Goal: Information Seeking & Learning: Learn about a topic

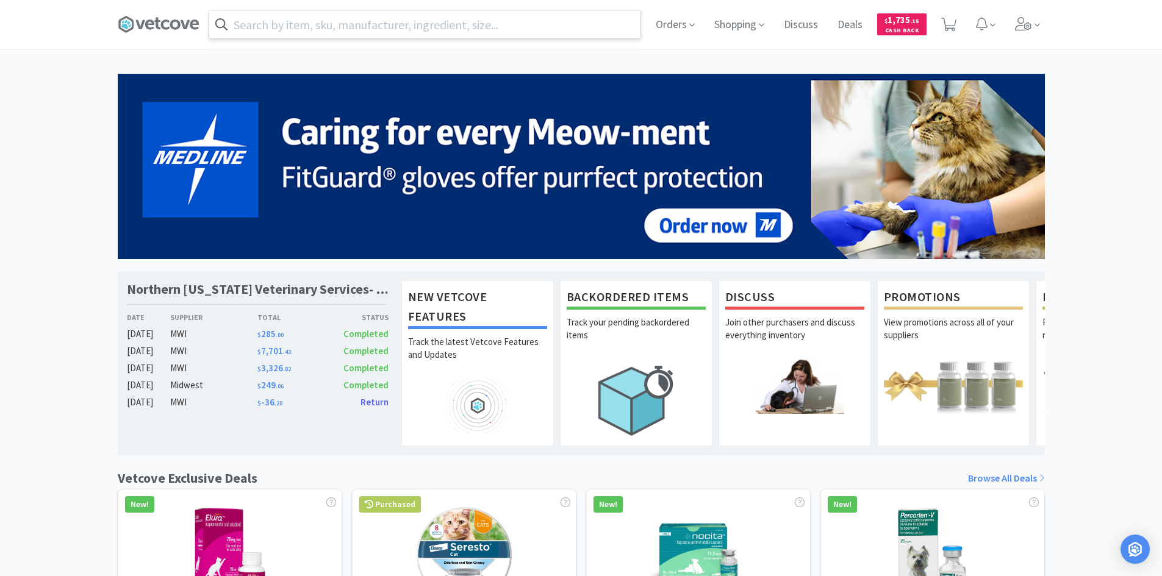
click at [432, 32] on input "text" at bounding box center [424, 24] width 431 height 28
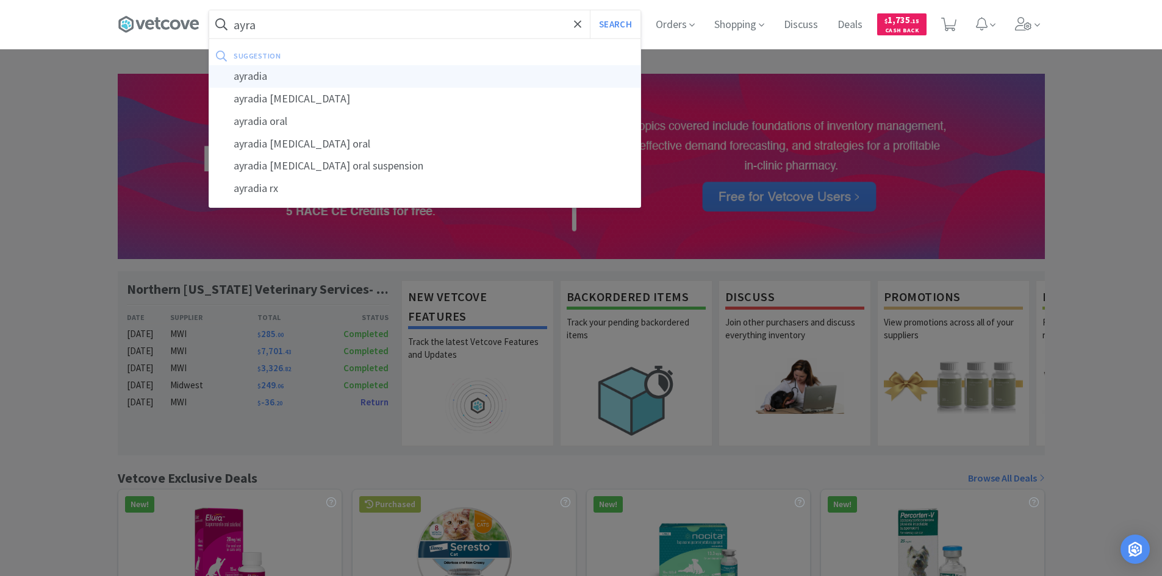
click at [273, 70] on div "ayradia" at bounding box center [424, 76] width 431 height 23
type input "ayradia"
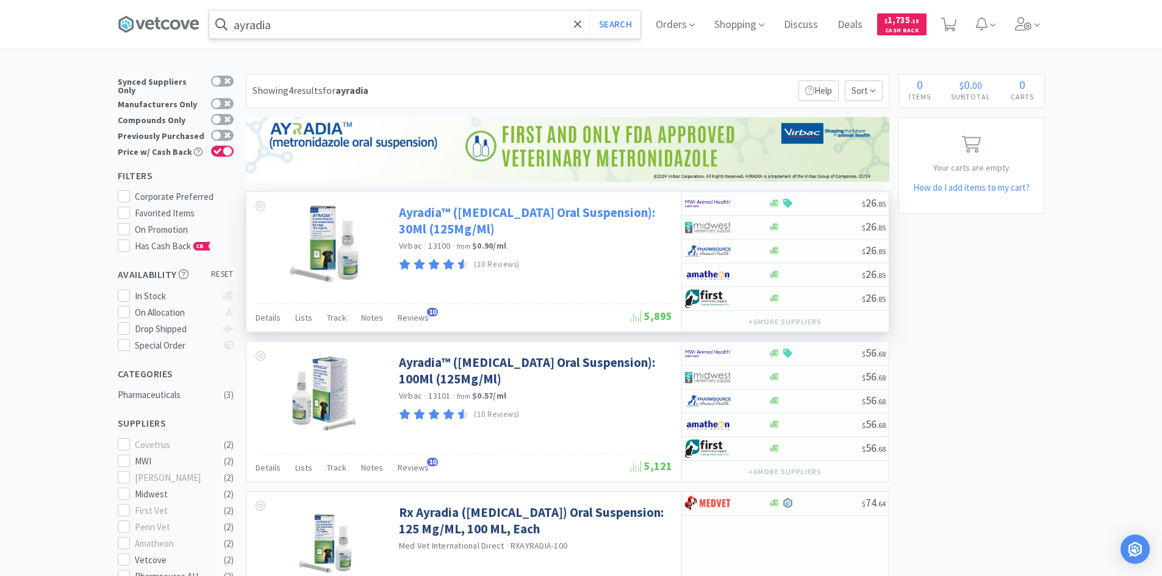
click at [449, 219] on link "Ayradia™ ([MEDICAL_DATA] Oral Suspension): 30Ml (125Mg/Ml)" at bounding box center [534, 221] width 270 height 34
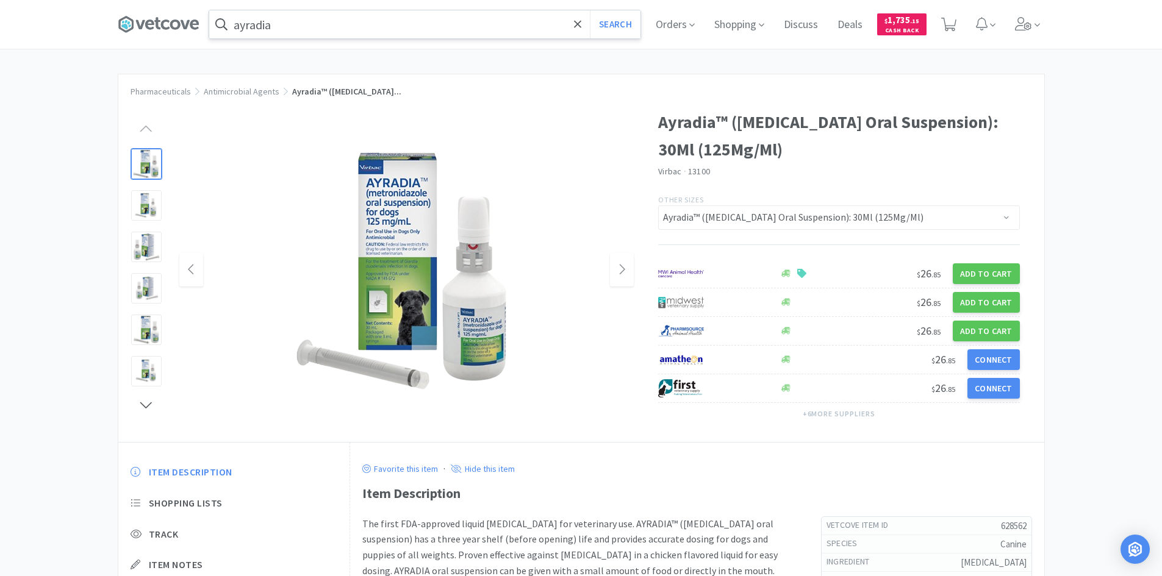
click at [397, 252] on img at bounding box center [406, 270] width 244 height 244
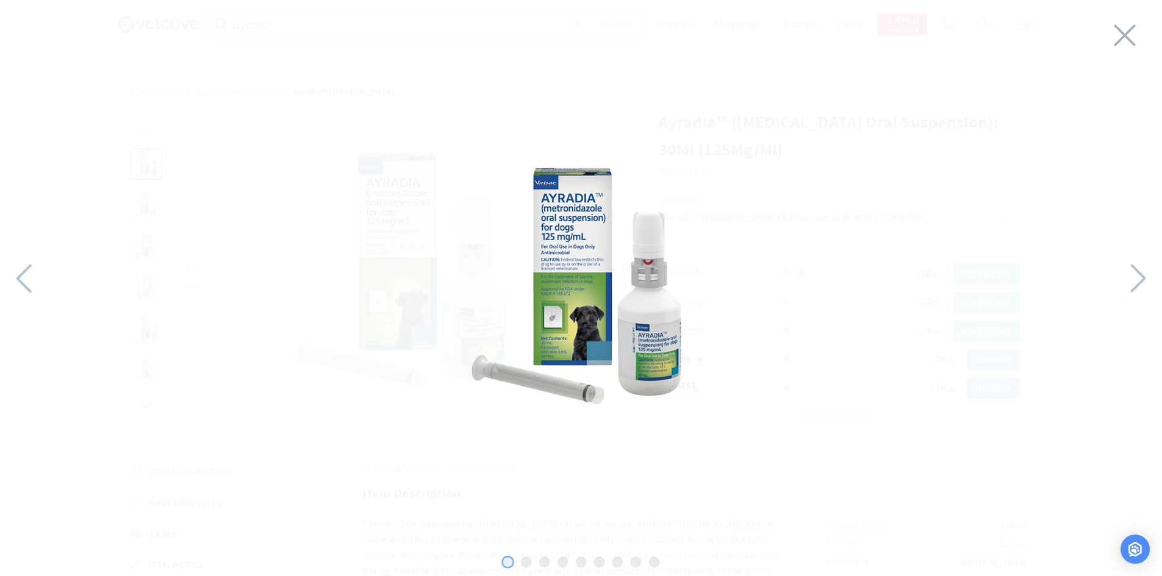
click at [1111, 37] on div at bounding box center [581, 285] width 1162 height 546
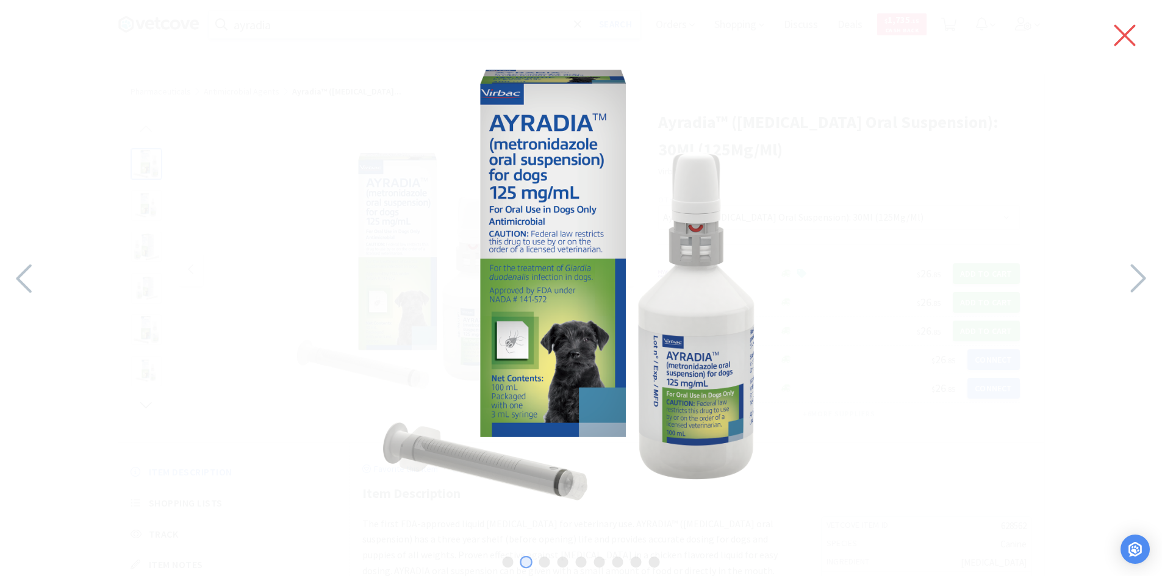
click at [1130, 34] on icon at bounding box center [1125, 35] width 26 height 34
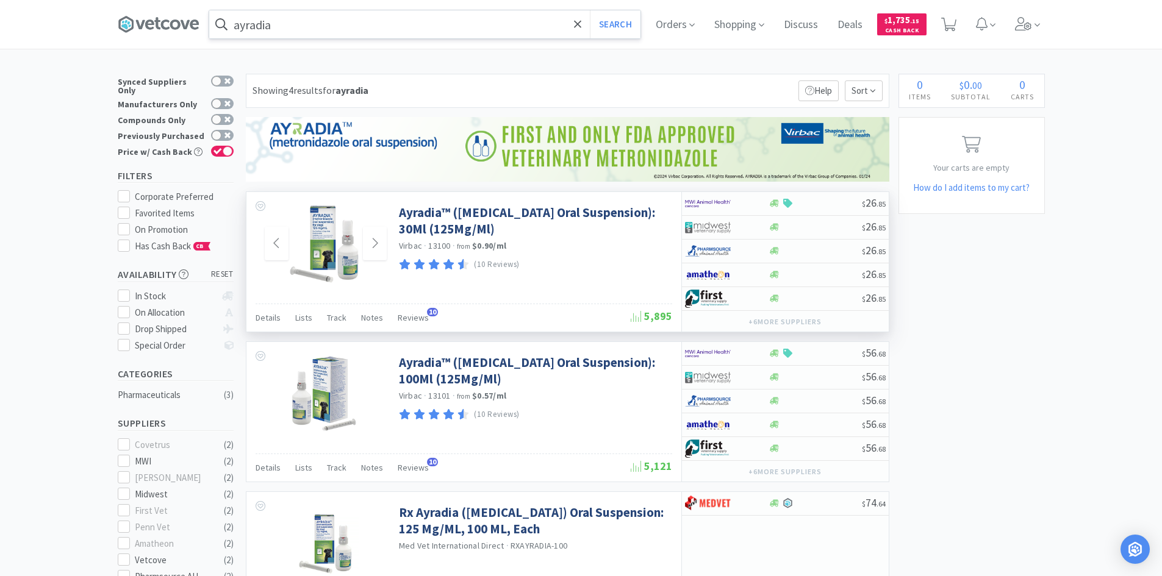
click at [334, 245] on img at bounding box center [325, 243] width 79 height 79
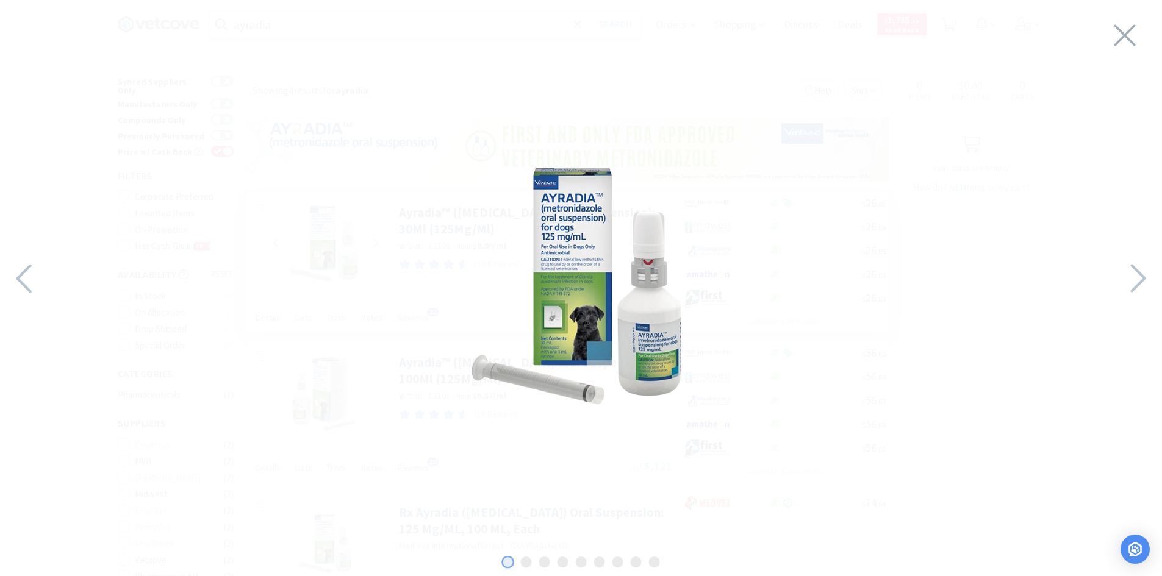
click at [604, 325] on img at bounding box center [581, 285] width 244 height 244
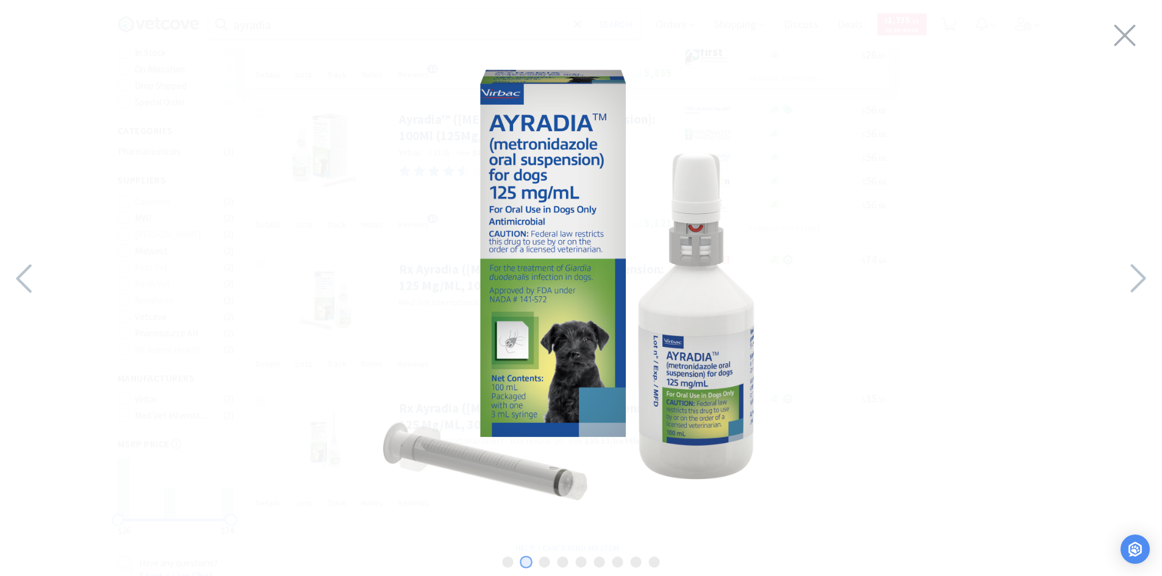
scroll to position [244, 0]
drag, startPoint x: 15, startPoint y: 278, endPoint x: 55, endPoint y: 278, distance: 39.7
click at [15, 277] on icon at bounding box center [25, 278] width 26 height 41
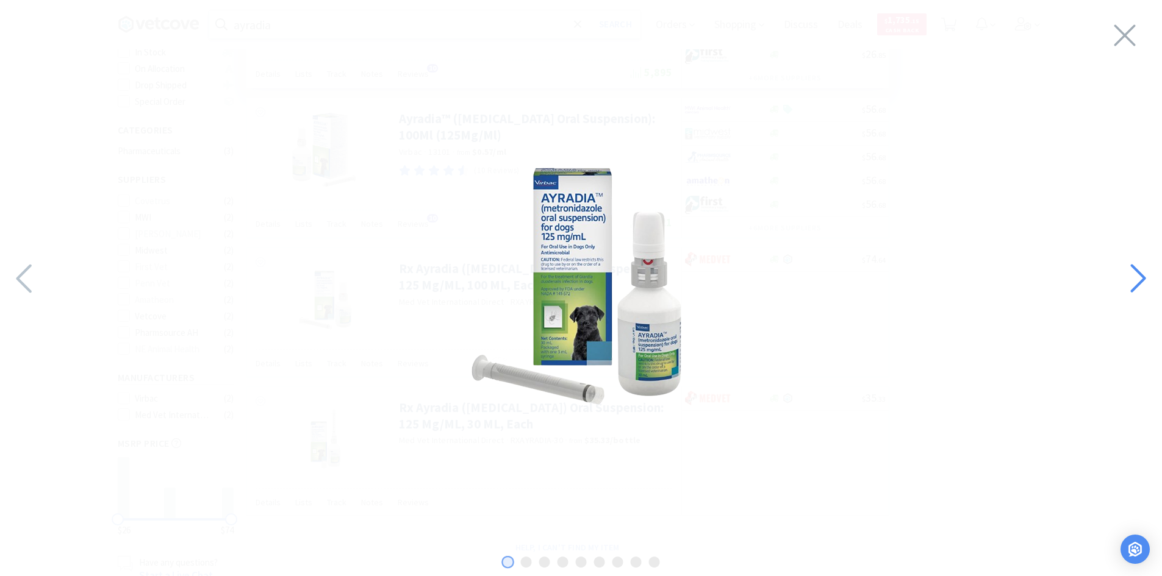
click at [1143, 284] on icon at bounding box center [1137, 278] width 26 height 41
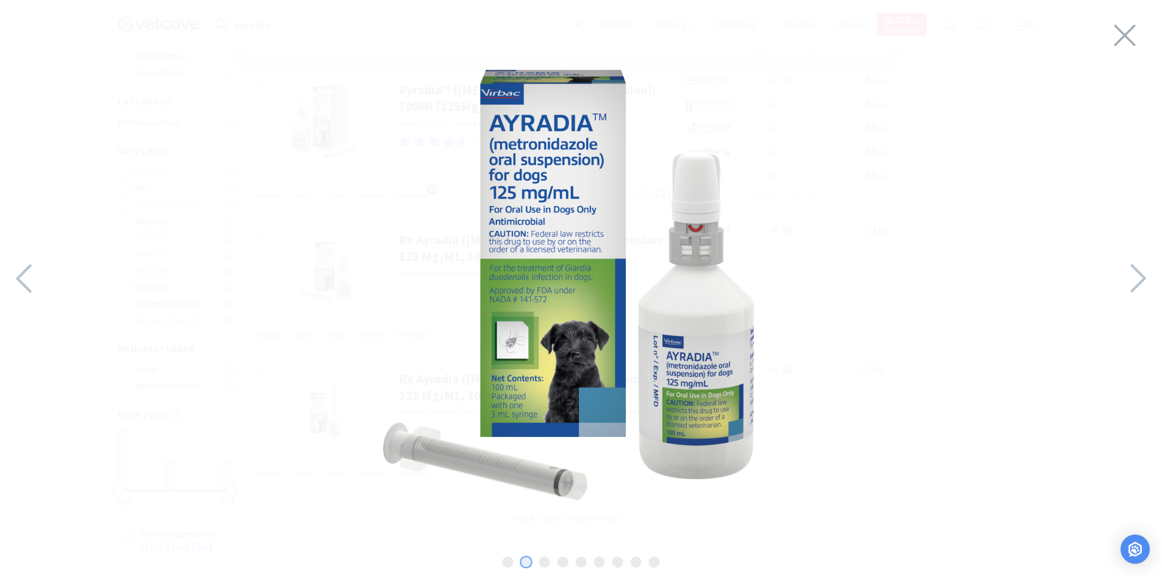
scroll to position [281, 0]
click at [1123, 42] on icon at bounding box center [1125, 35] width 26 height 34
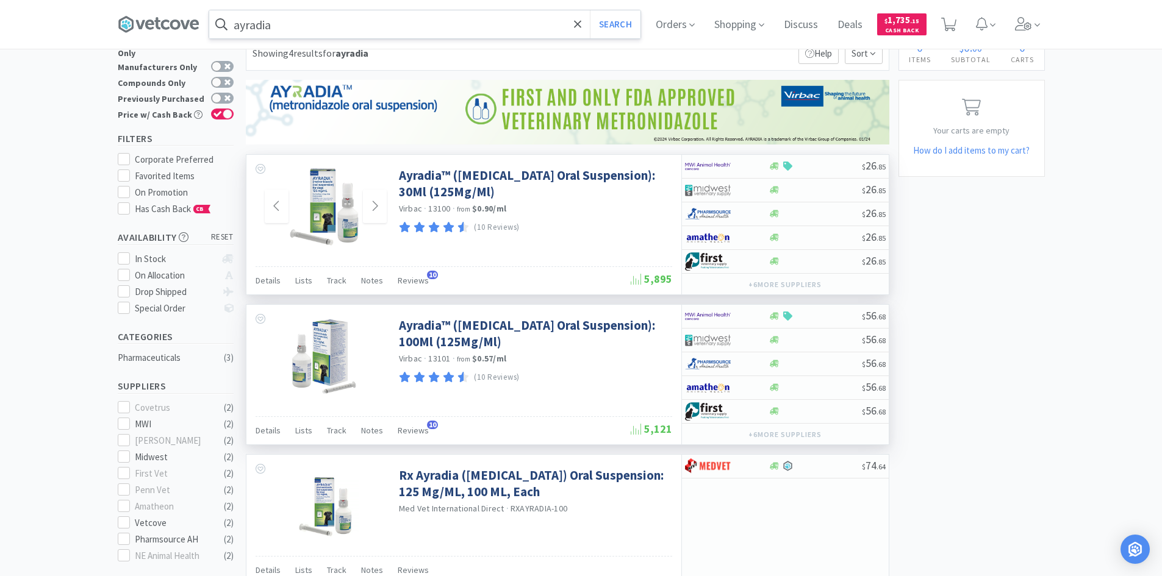
scroll to position [0, 0]
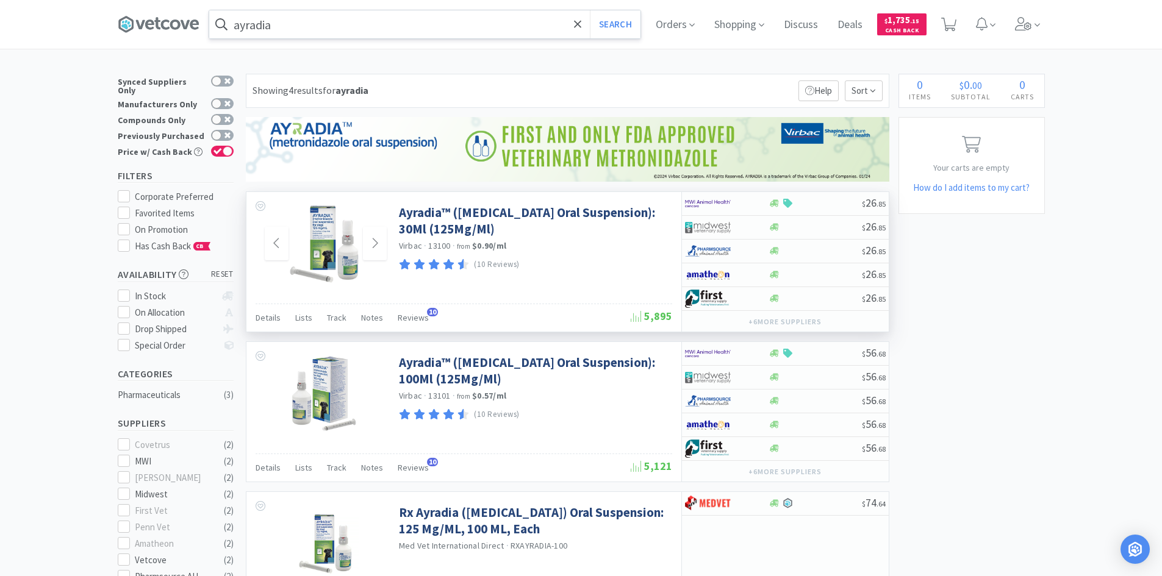
click at [338, 231] on img at bounding box center [325, 243] width 79 height 79
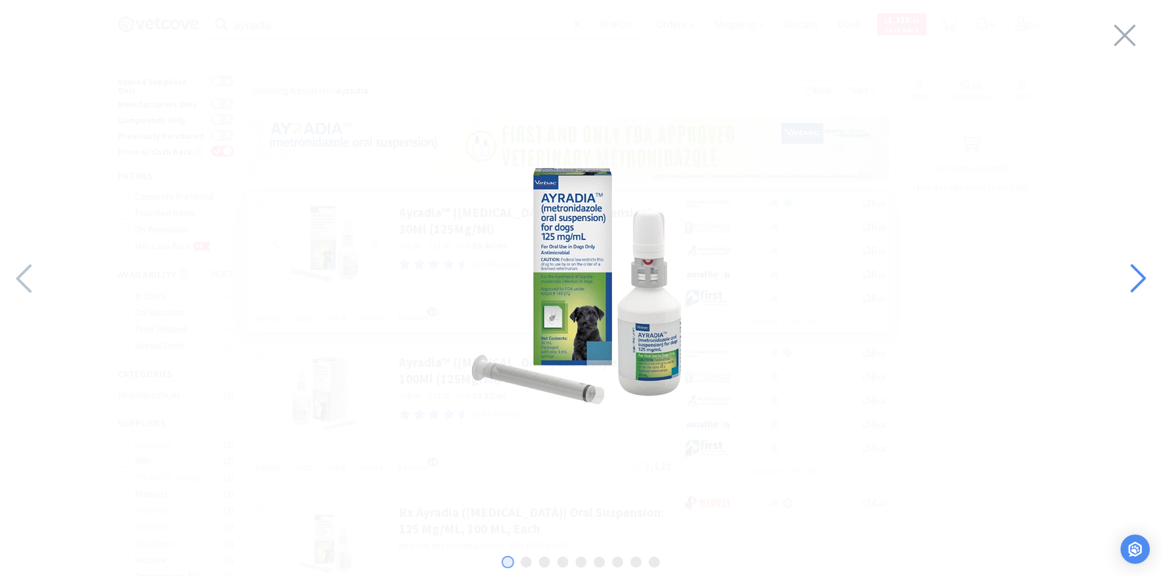
click at [1137, 273] on icon at bounding box center [1137, 278] width 26 height 41
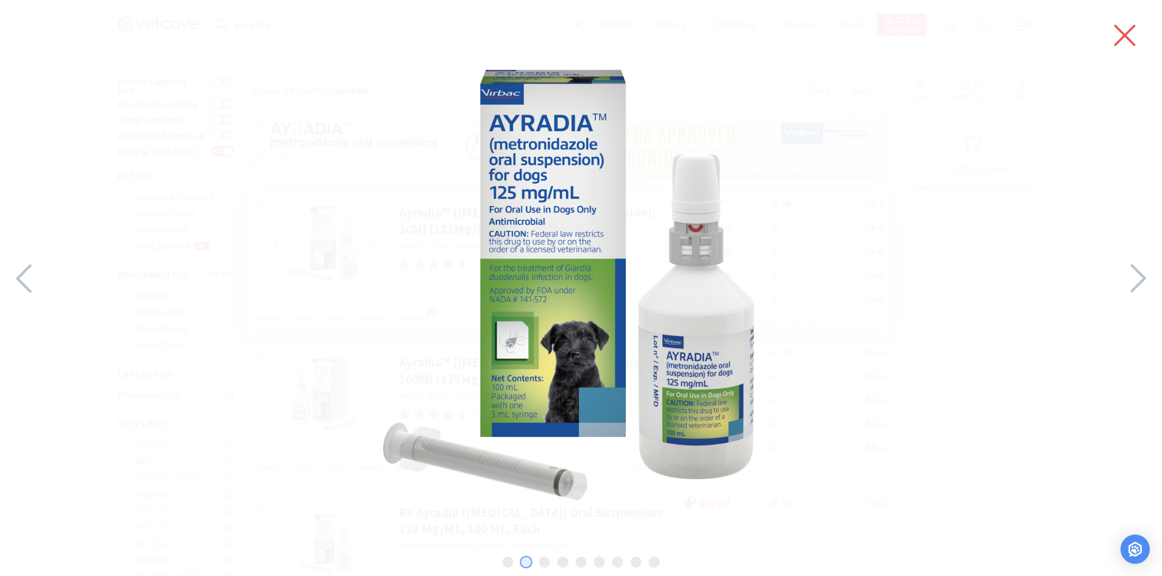
click at [1127, 37] on icon at bounding box center [1124, 35] width 21 height 21
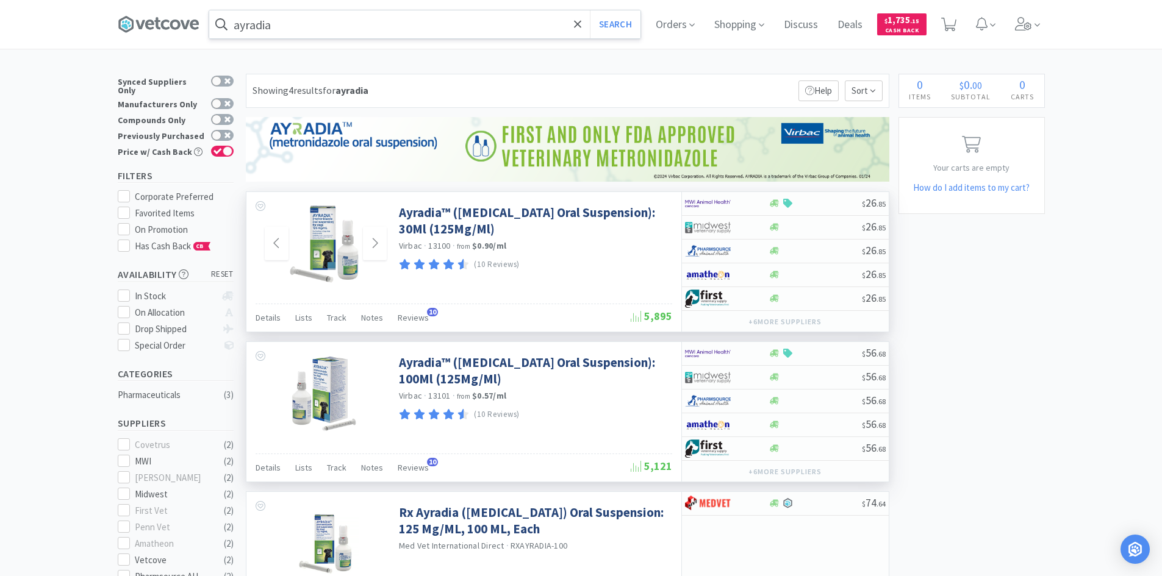
scroll to position [61, 0]
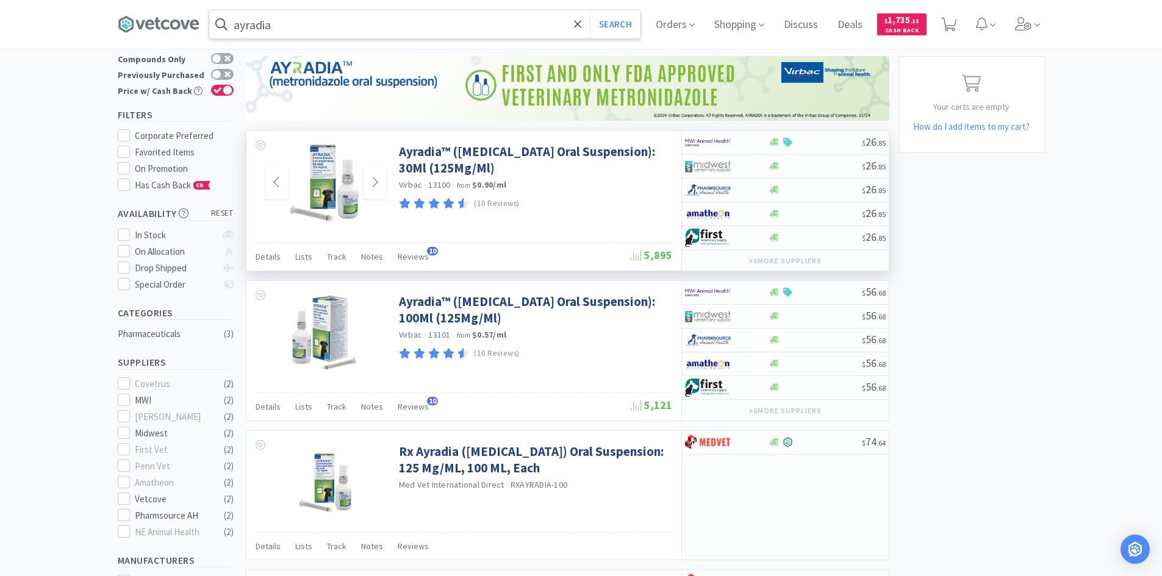
click at [334, 169] on img at bounding box center [325, 182] width 79 height 79
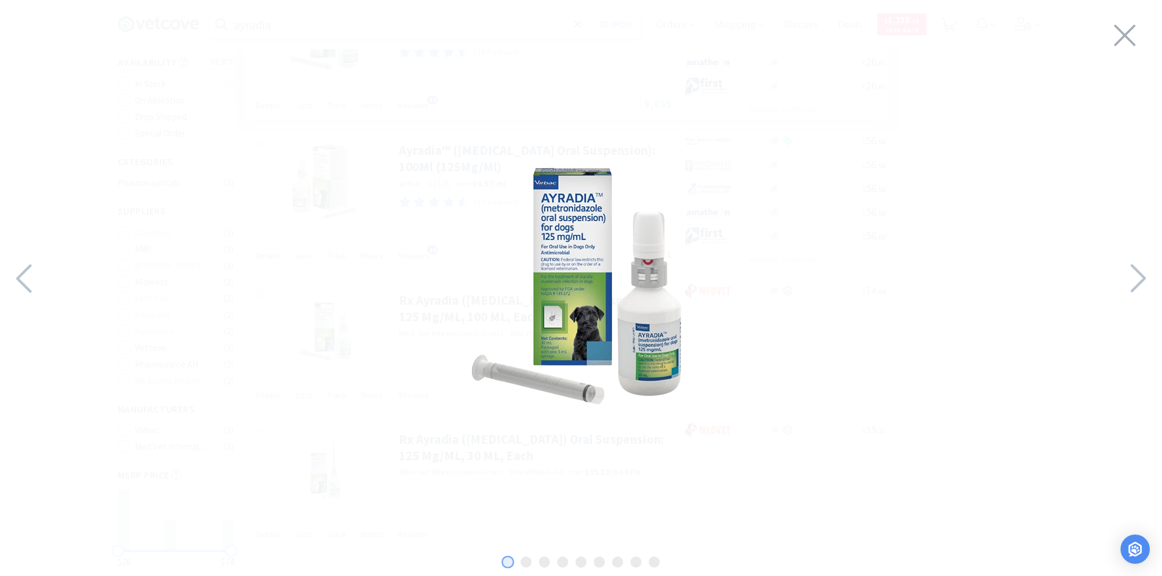
scroll to position [244, 0]
click at [1144, 281] on icon at bounding box center [1137, 278] width 26 height 41
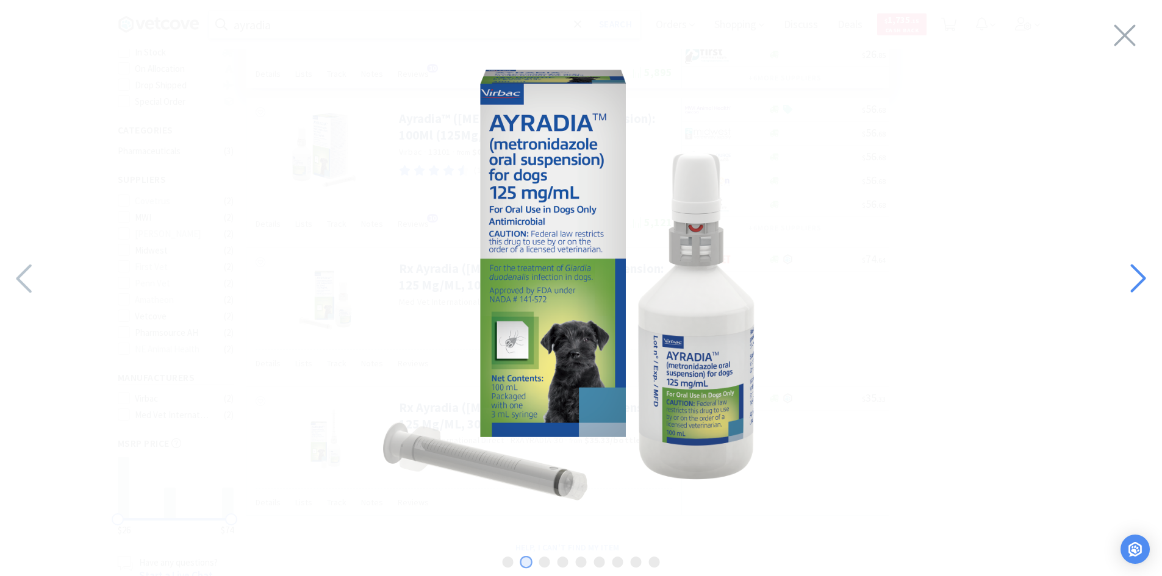
click at [1127, 278] on icon at bounding box center [1137, 278] width 26 height 41
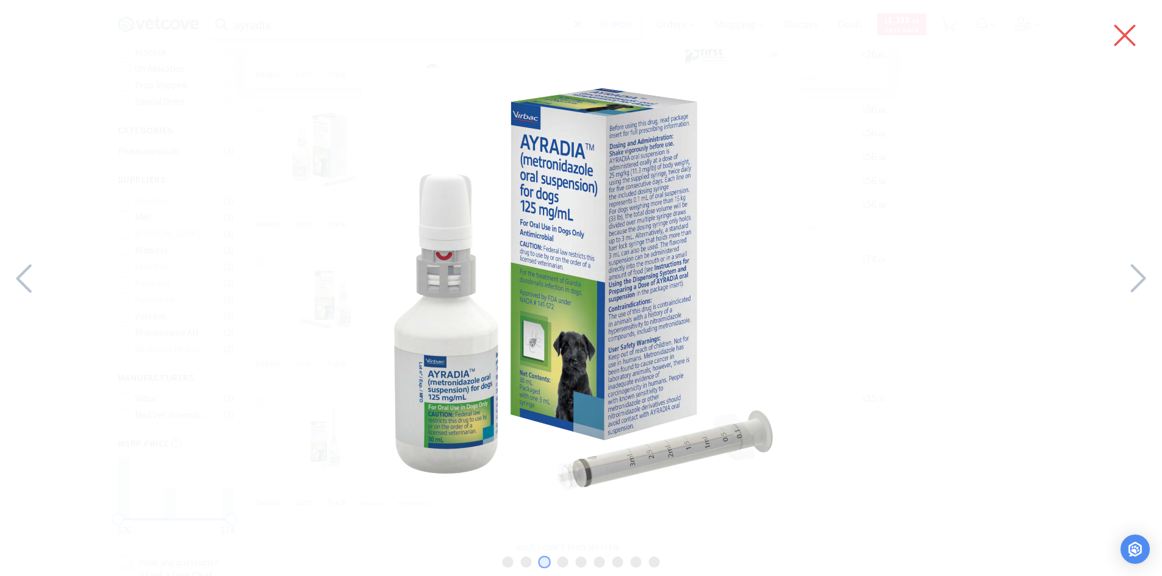
click at [1132, 33] on icon at bounding box center [1125, 35] width 26 height 34
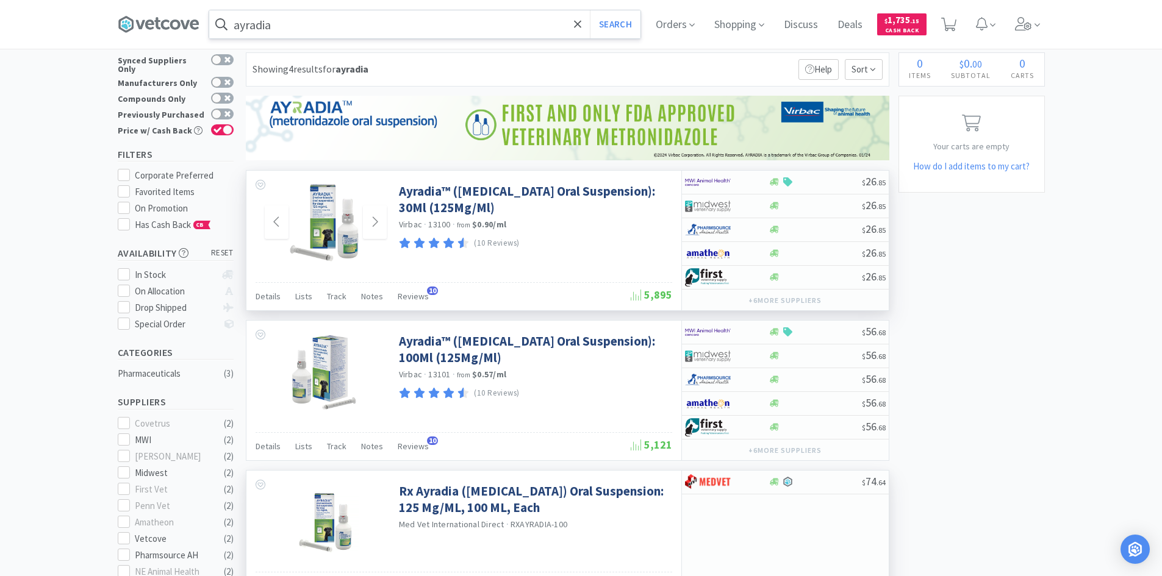
scroll to position [0, 0]
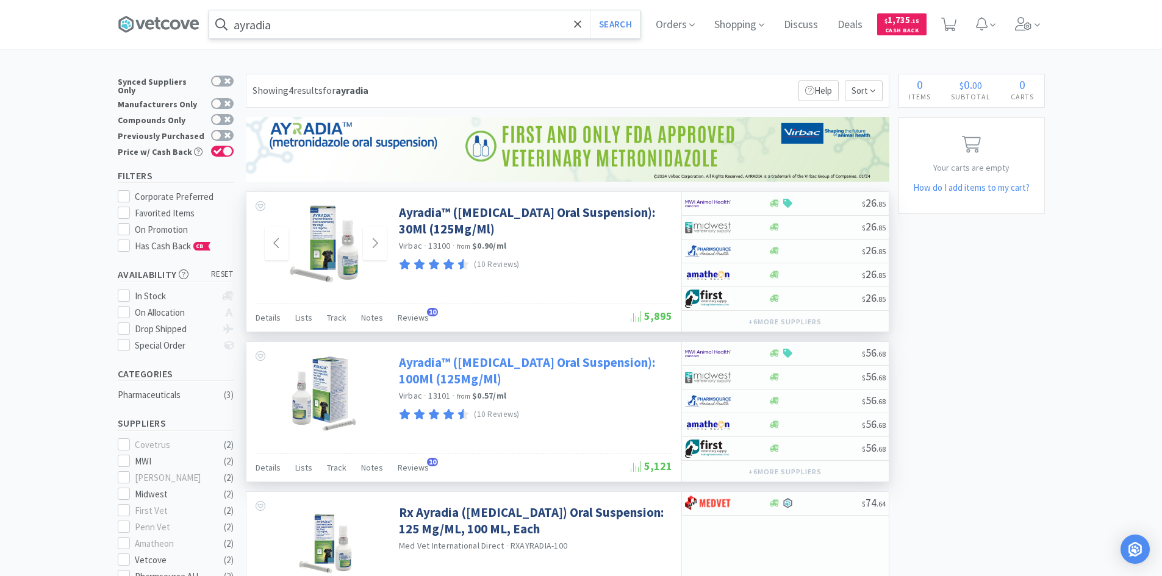
click at [454, 373] on link "Ayradia™ ([MEDICAL_DATA] Oral Suspension): 100Ml (125Mg/Ml)" at bounding box center [534, 371] width 270 height 34
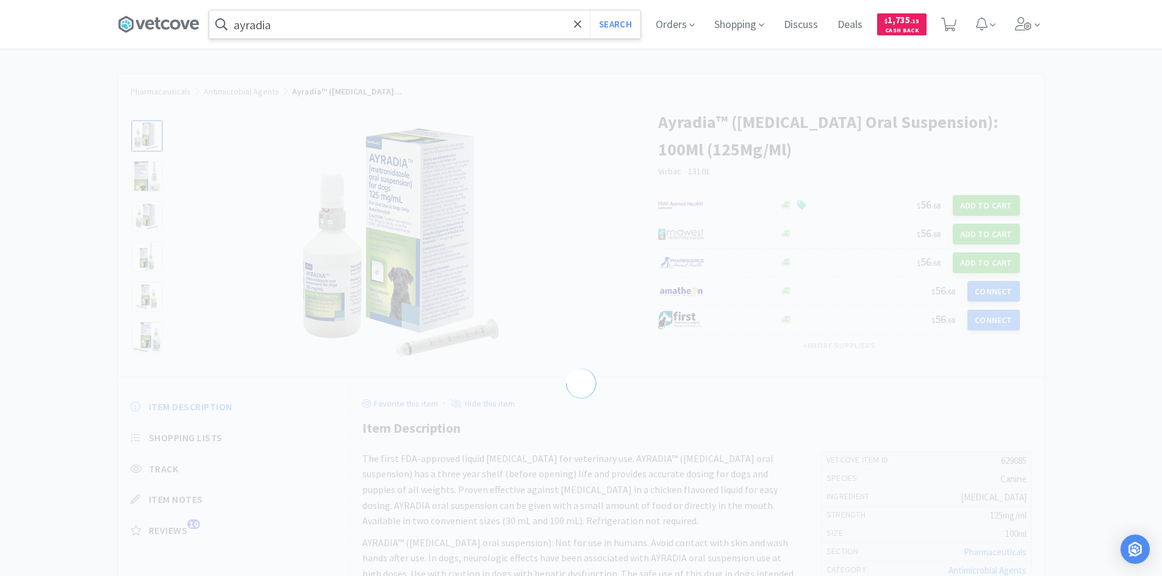
select select "629085"
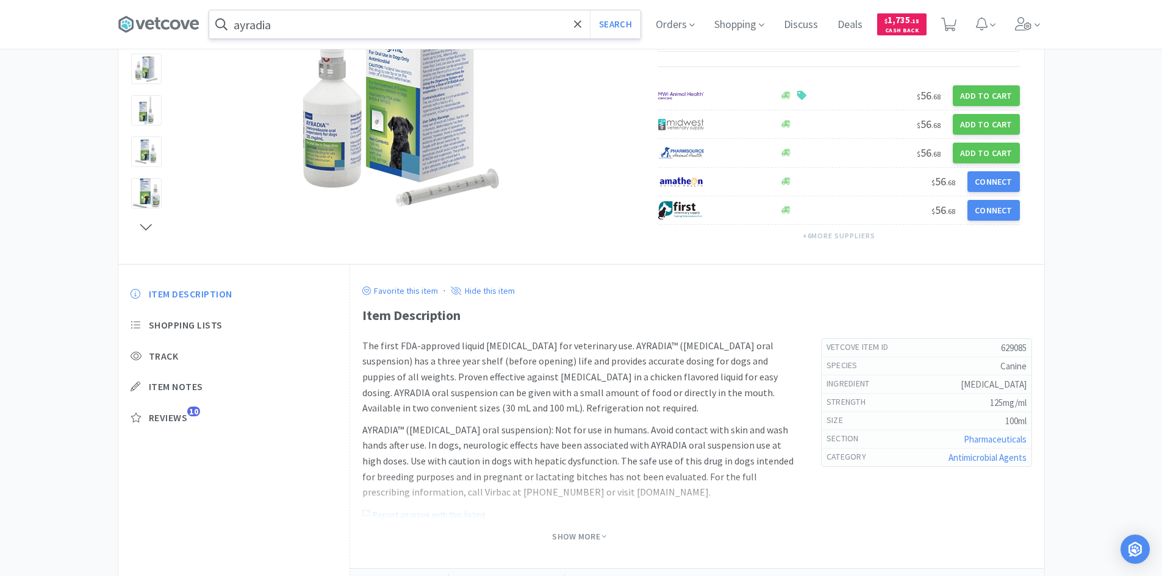
scroll to position [233, 0]
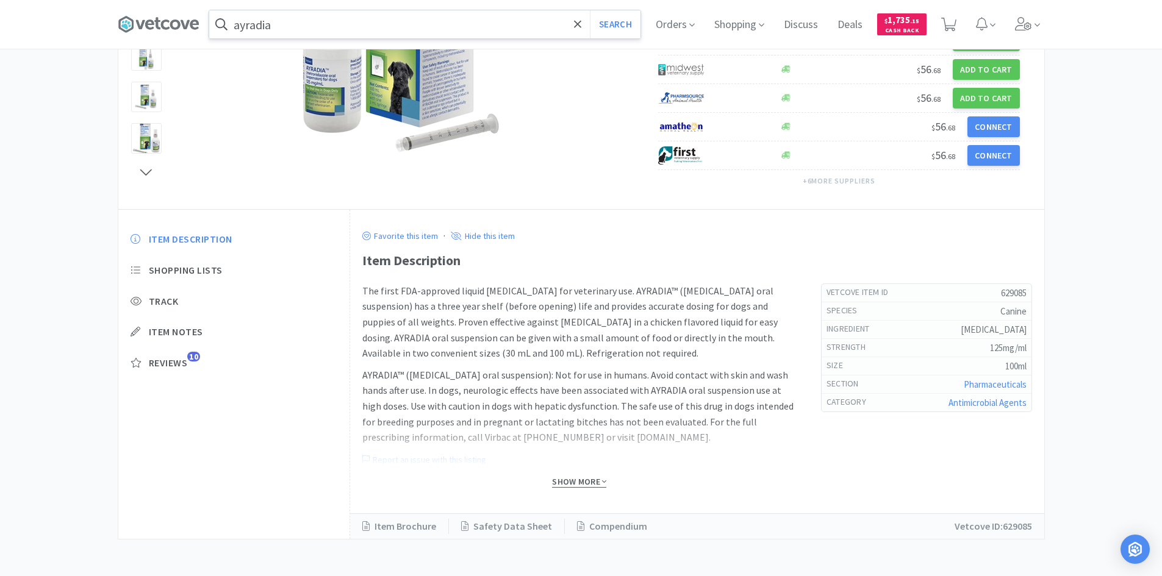
click at [578, 481] on span "Show More" at bounding box center [579, 482] width 54 height 12
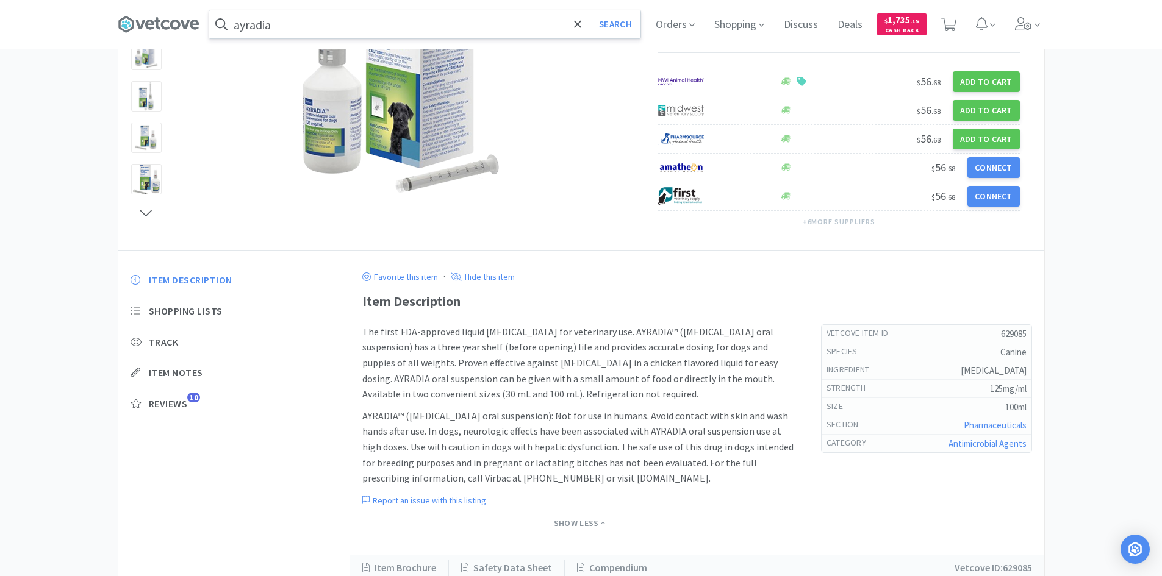
scroll to position [234, 0]
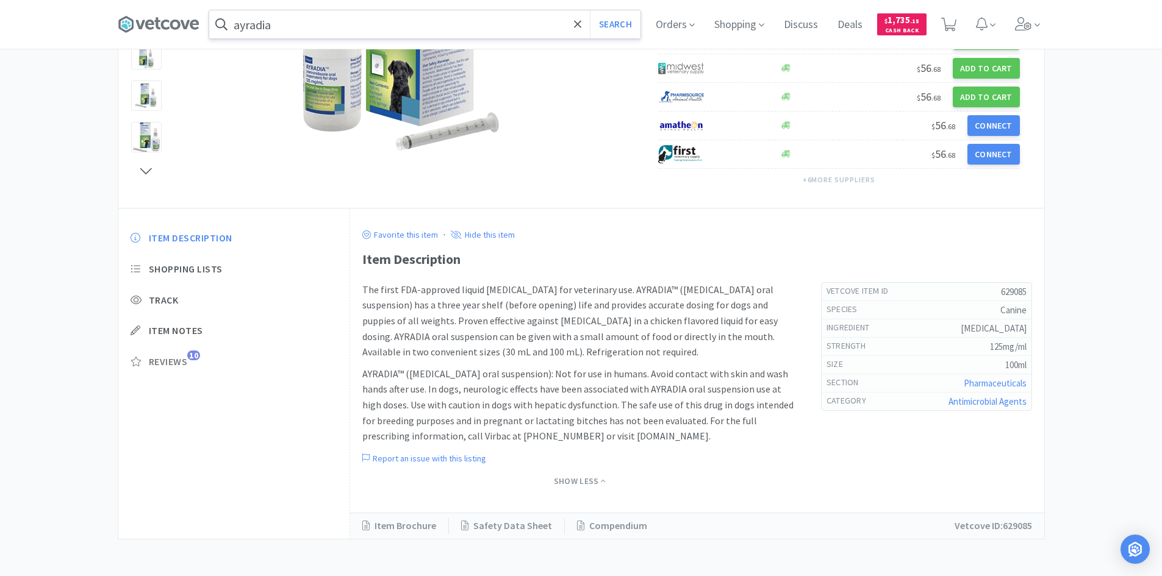
click at [172, 360] on span "Reviews" at bounding box center [168, 362] width 39 height 13
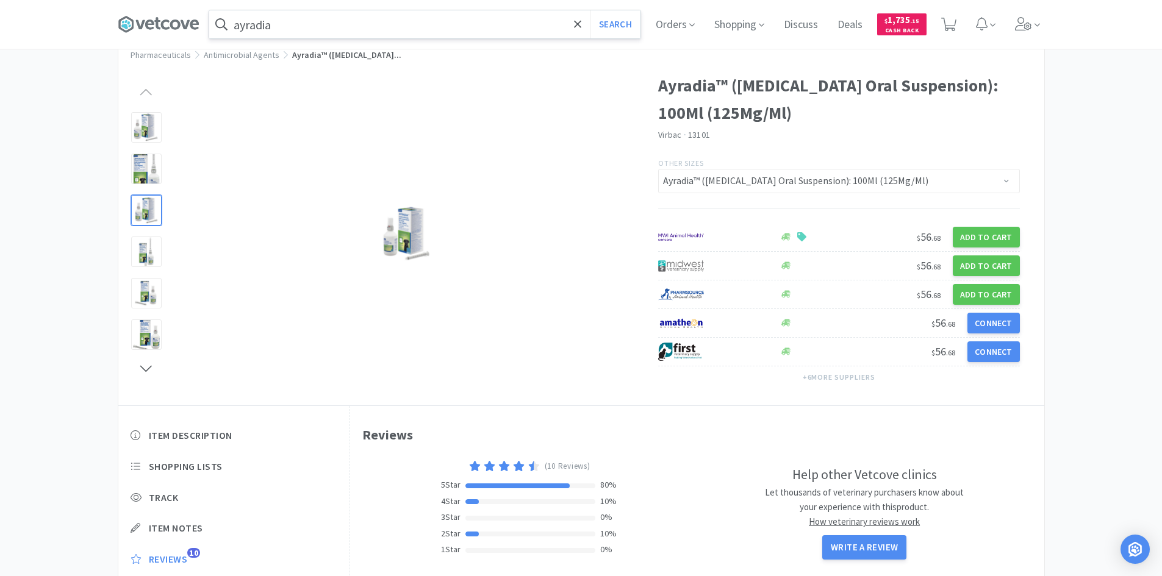
scroll to position [0, 0]
